Goal: Task Accomplishment & Management: Manage account settings

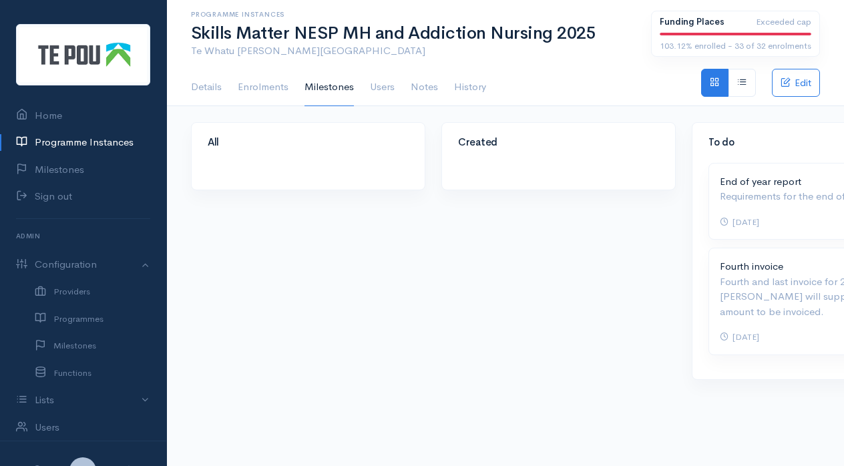
scroll to position [0, 554]
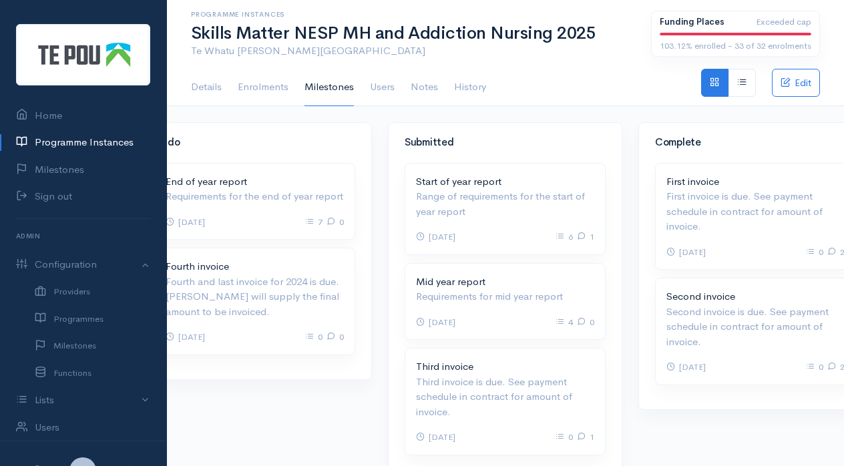
click at [723, 424] on div "Complete First invoice Overdue First invoice is due. See payment schedule in co…" at bounding box center [755, 309] width 250 height 374
click at [116, 141] on link "Programme Instances" at bounding box center [83, 142] width 166 height 27
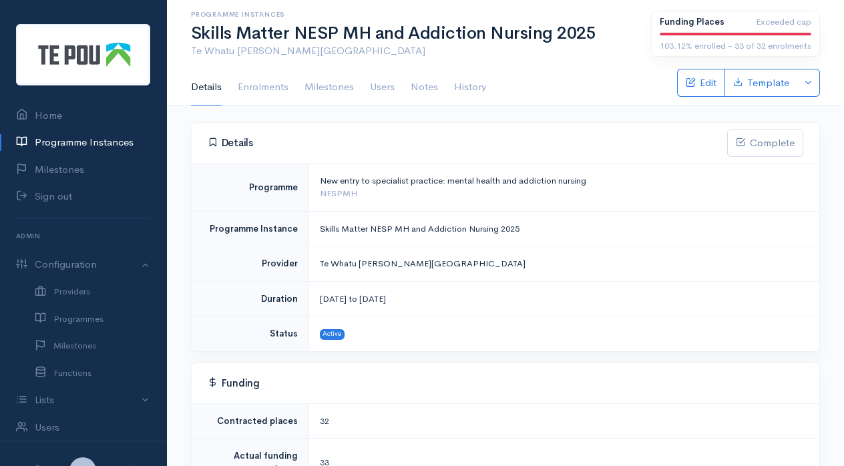
drag, startPoint x: 430, startPoint y: 15, endPoint x: 116, endPoint y: 141, distance: 337.9
click at [116, 141] on link "Programme Instances" at bounding box center [83, 142] width 166 height 27
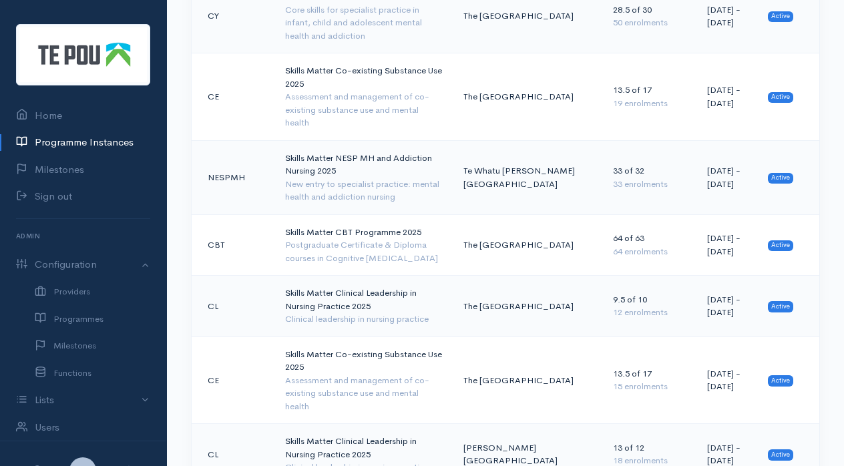
scroll to position [1287, 0]
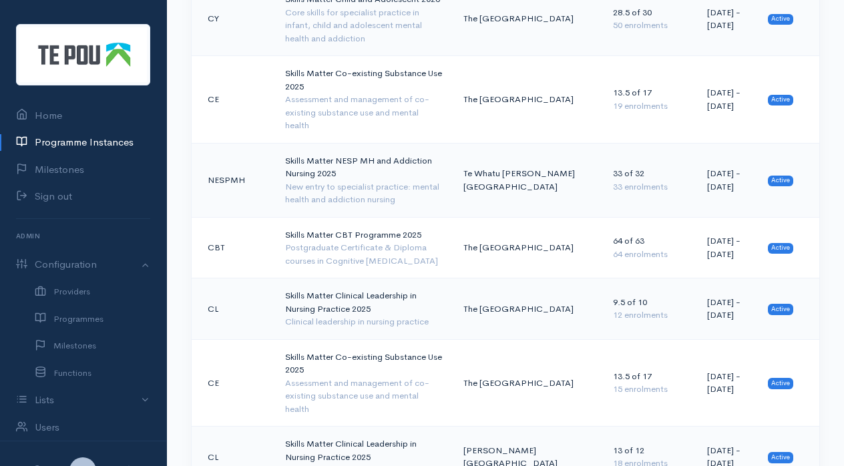
click at [353, 143] on td "Skills Matter NESP MH and Addiction Nursing 2025 New entry to specialist practi…" at bounding box center [363, 180] width 178 height 74
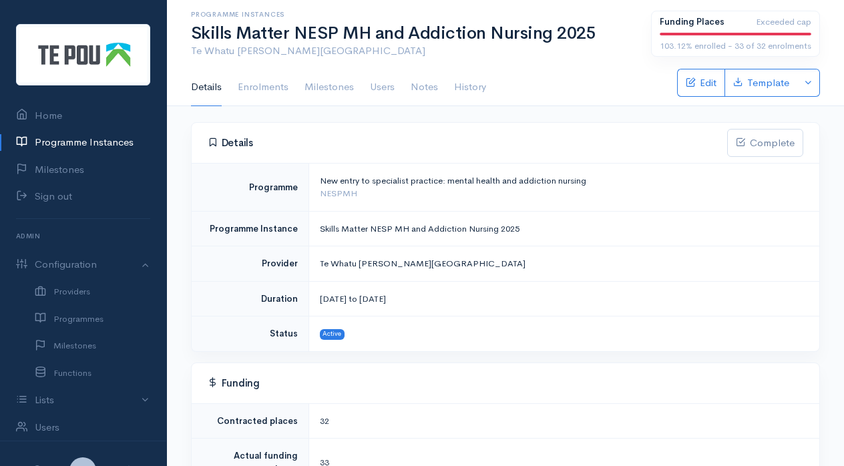
click at [266, 94] on link "Enrolments" at bounding box center [263, 87] width 51 height 37
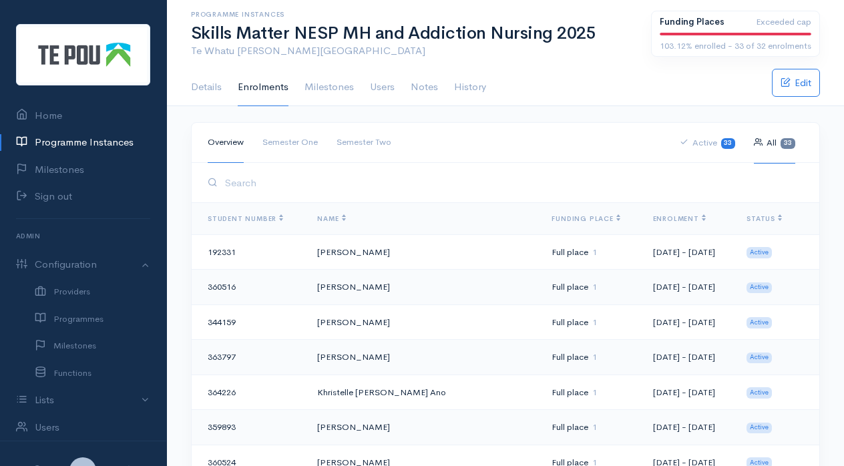
click at [323, 95] on link "Milestones" at bounding box center [328, 87] width 49 height 37
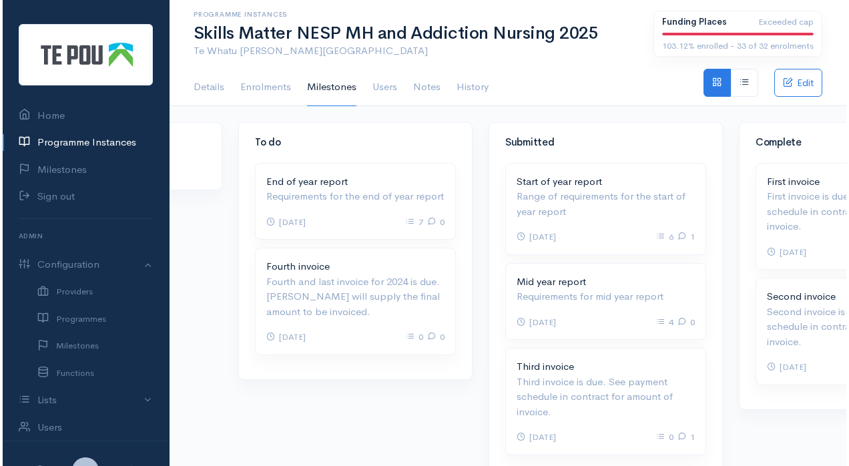
scroll to position [0, 466]
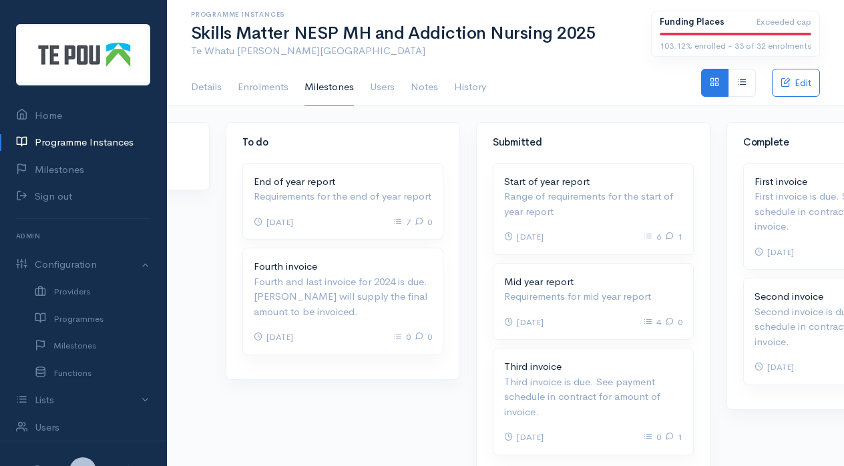
click at [598, 388] on p "Third invoice is due. See payment schedule in contract for amount of invoice." at bounding box center [593, 396] width 178 height 45
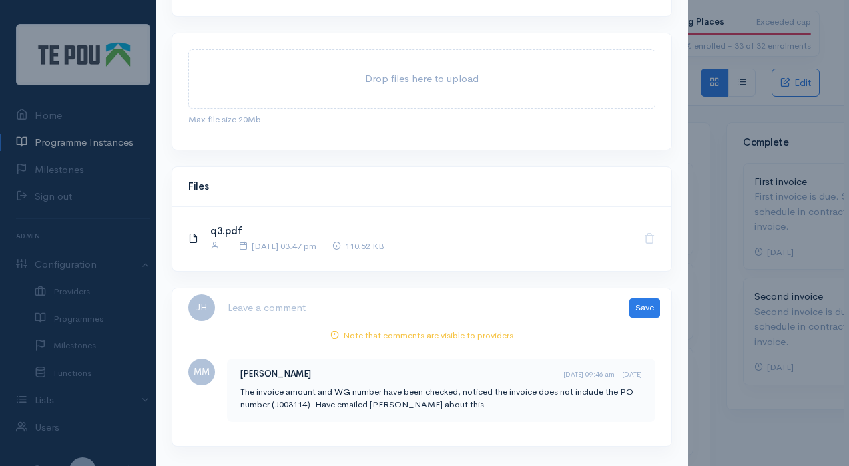
scroll to position [198, 0]
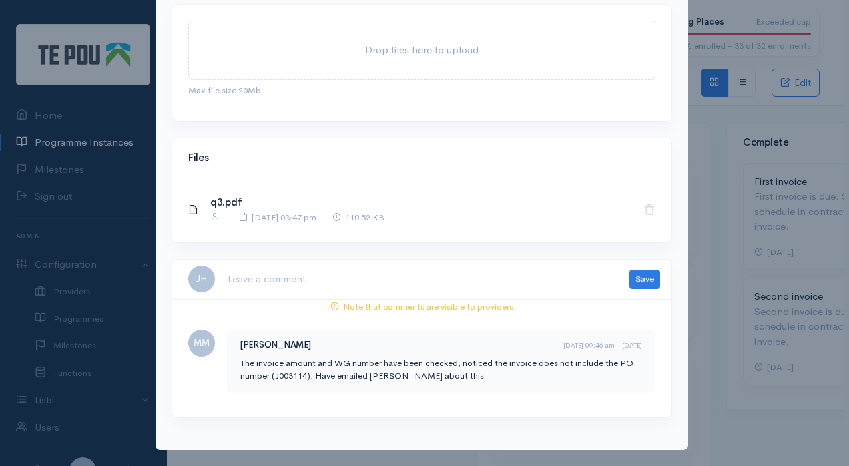
click at [368, 371] on p "The invoice amount and WG number have been checked, noticed the invoice does no…" at bounding box center [441, 369] width 402 height 26
click at [276, 218] on div "24 Sep 2025 03:47 pm" at bounding box center [269, 217] width 93 height 14
click at [222, 200] on link "q3.pdf" at bounding box center [225, 202] width 31 height 13
